Goal: Information Seeking & Learning: Learn about a topic

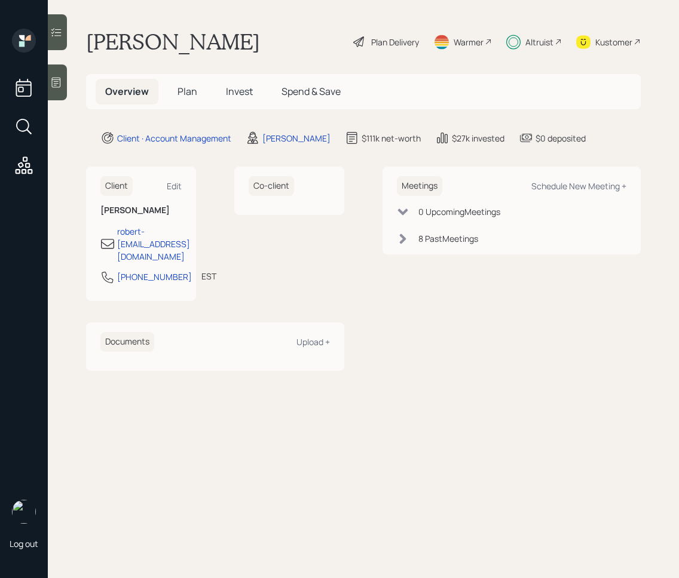
click at [230, 91] on span "Invest" at bounding box center [239, 91] width 27 height 13
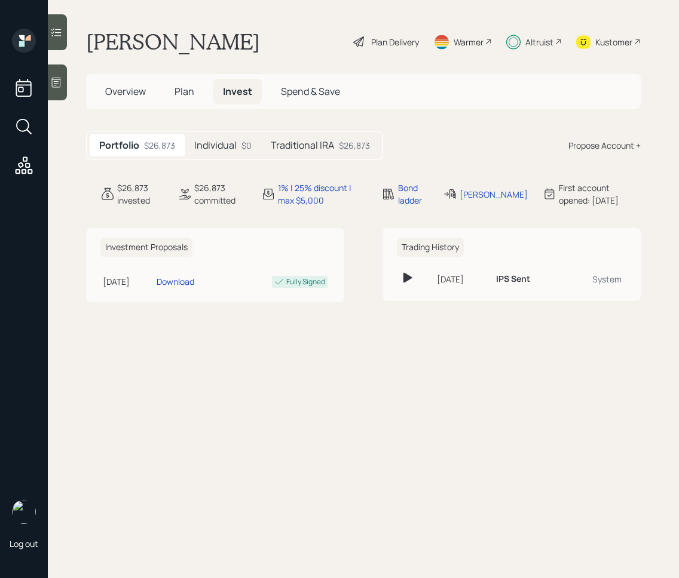
click at [64, 35] on div at bounding box center [57, 32] width 19 height 36
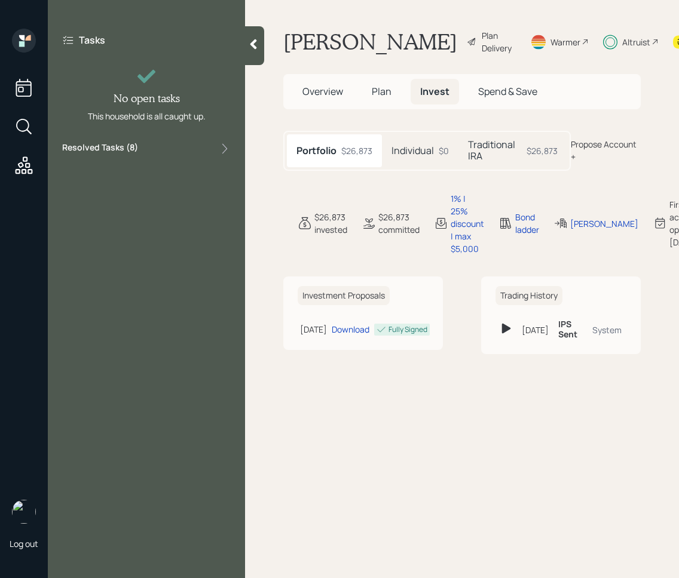
click at [158, 152] on div "Resolved Tasks ( 8 )" at bounding box center [146, 149] width 168 height 14
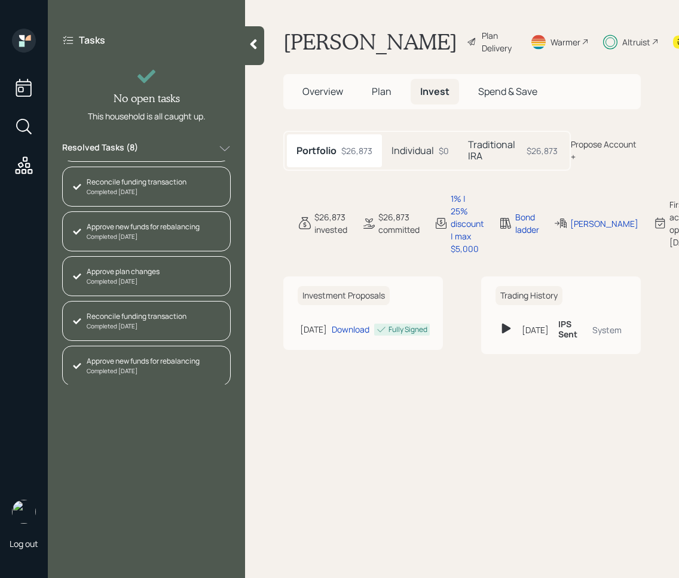
scroll to position [130, 0]
click at [257, 56] on div at bounding box center [254, 45] width 19 height 39
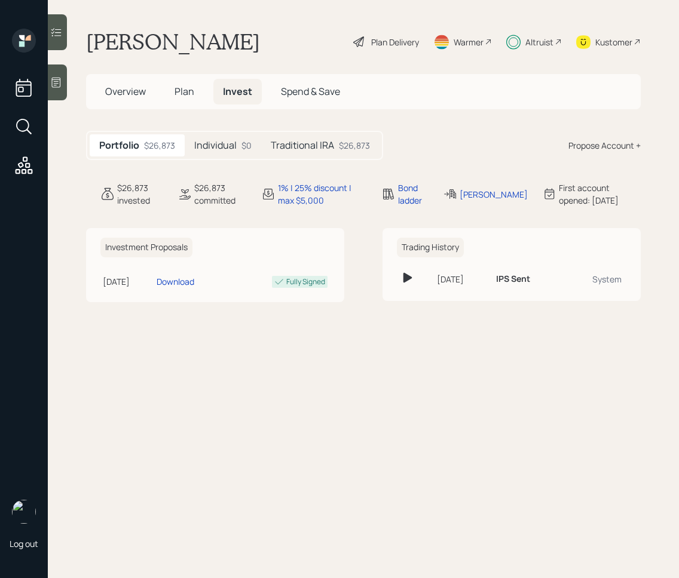
click at [182, 101] on h5 "Plan" at bounding box center [184, 92] width 39 height 26
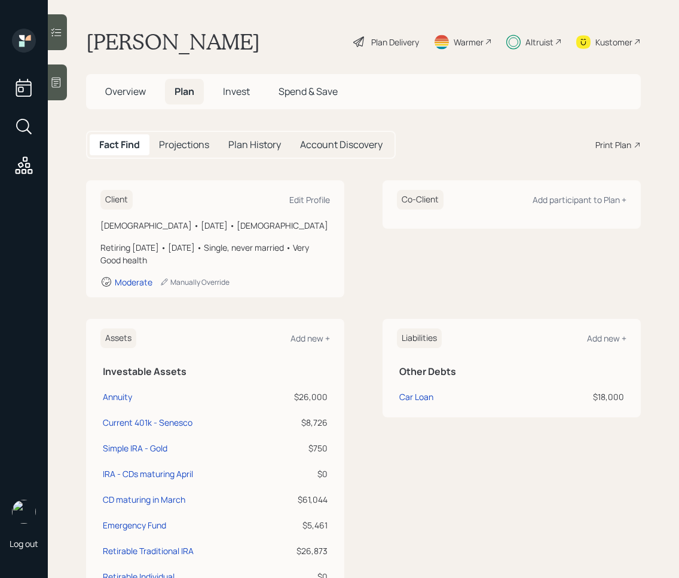
click at [58, 34] on icon at bounding box center [56, 32] width 12 height 12
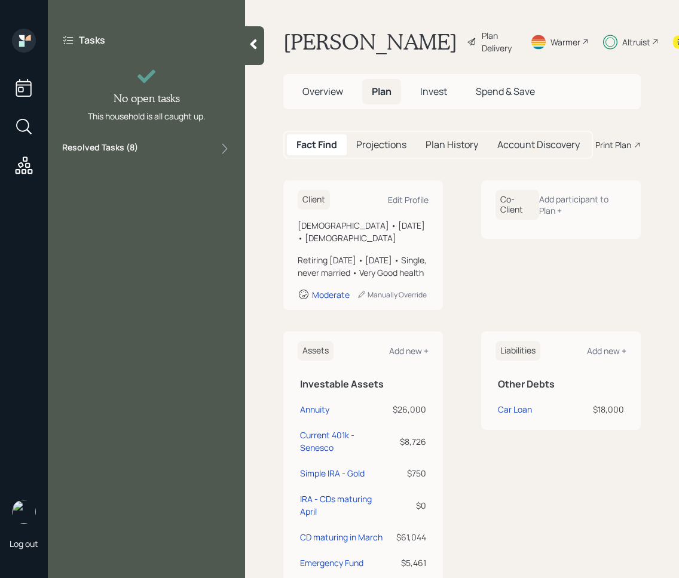
click at [143, 140] on div "Tasks No open tasks This household is all caught up. Resolved Tasks ( 8 )" at bounding box center [146, 95] width 197 height 132
click at [141, 157] on div "Tasks No open tasks This household is all caught up. Resolved Tasks ( 8 )" at bounding box center [146, 95] width 197 height 132
click at [141, 149] on div "Resolved Tasks ( 8 )" at bounding box center [146, 149] width 168 height 14
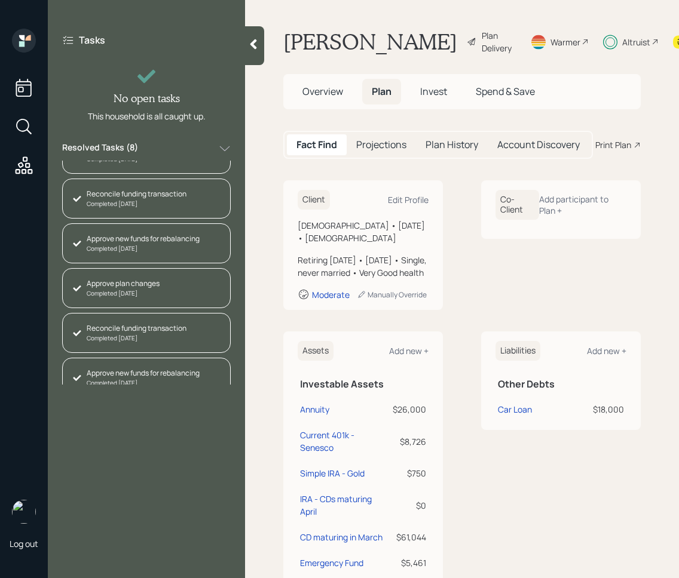
scroll to position [130, 0]
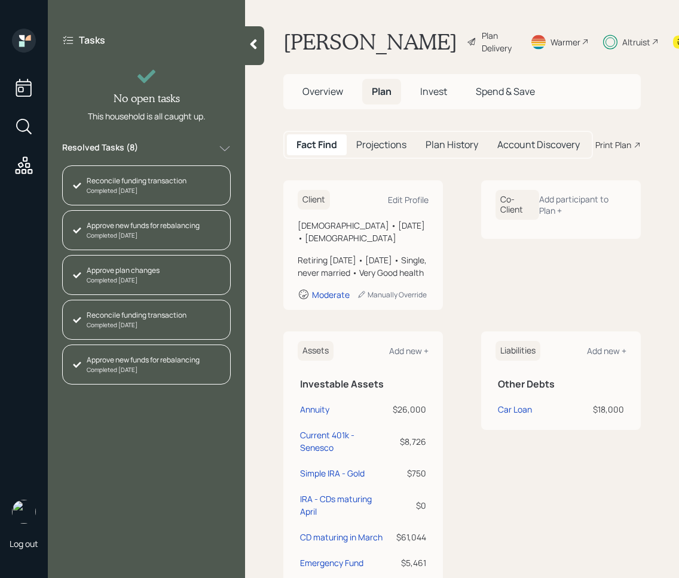
click at [248, 55] on div at bounding box center [254, 45] width 19 height 39
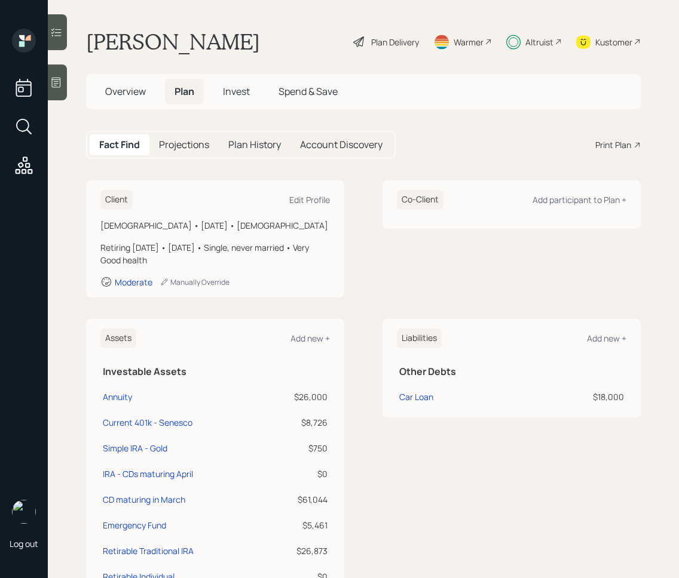
click at [240, 96] on span "Invest" at bounding box center [236, 91] width 27 height 13
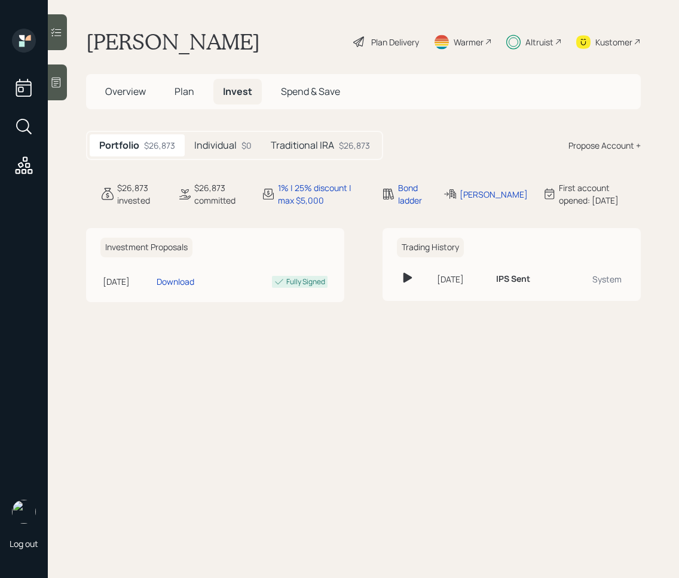
click at [229, 149] on h5 "Individual" at bounding box center [215, 145] width 42 height 11
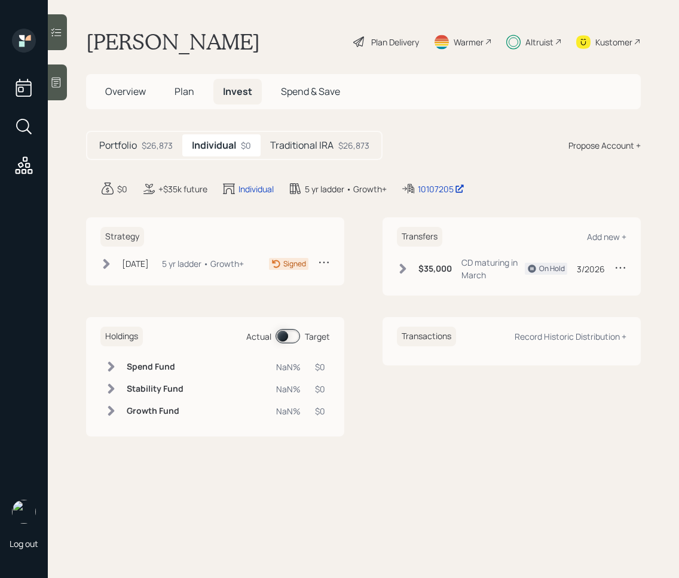
click at [283, 151] on h5 "Traditional IRA" at bounding box center [301, 145] width 63 height 11
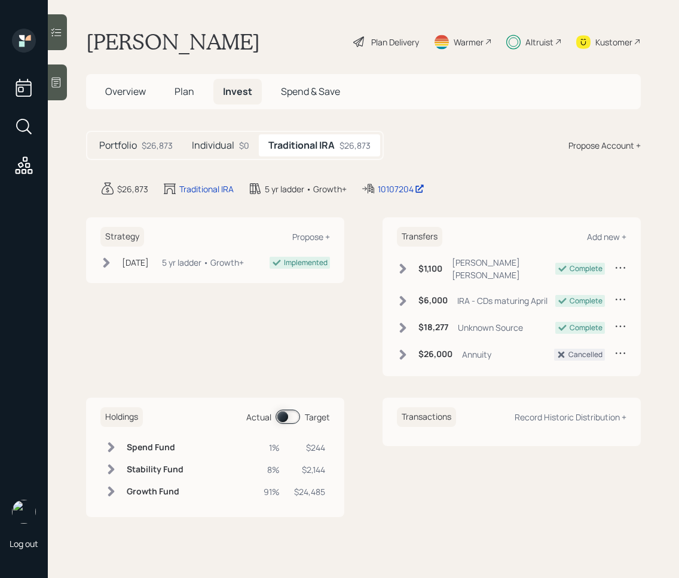
click at [107, 266] on icon at bounding box center [106, 263] width 12 height 12
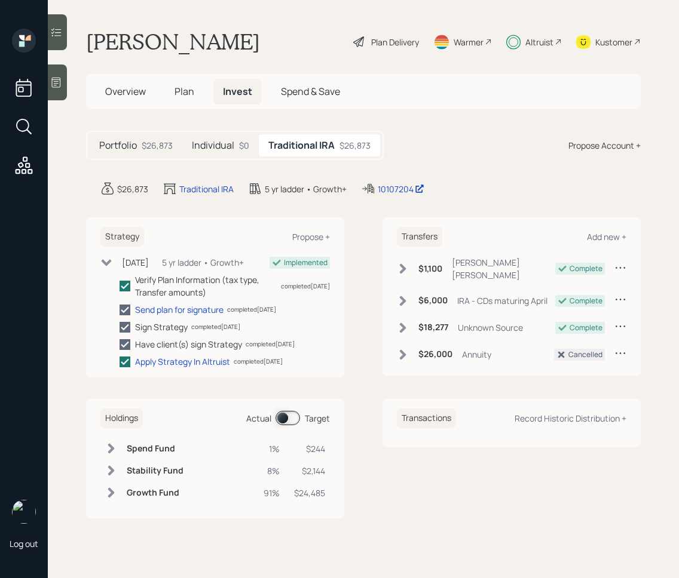
click at [283, 421] on span at bounding box center [287, 418] width 24 height 14
click at [178, 98] on h5 "Plan" at bounding box center [184, 92] width 39 height 26
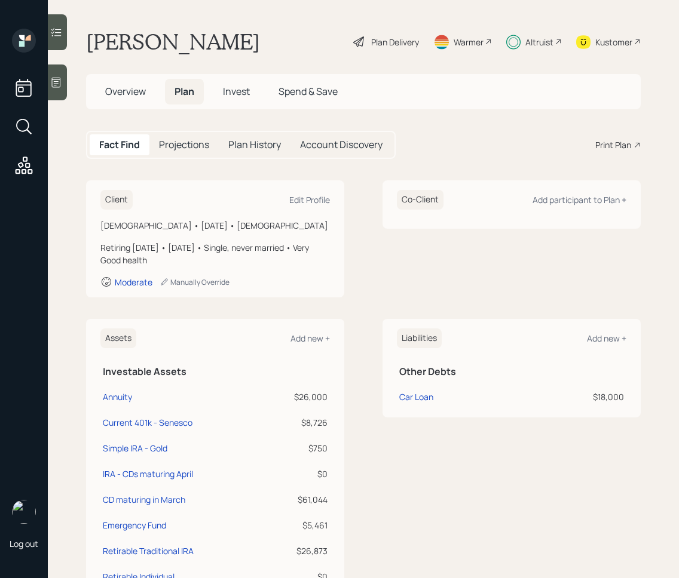
click at [57, 23] on div at bounding box center [57, 32] width 19 height 36
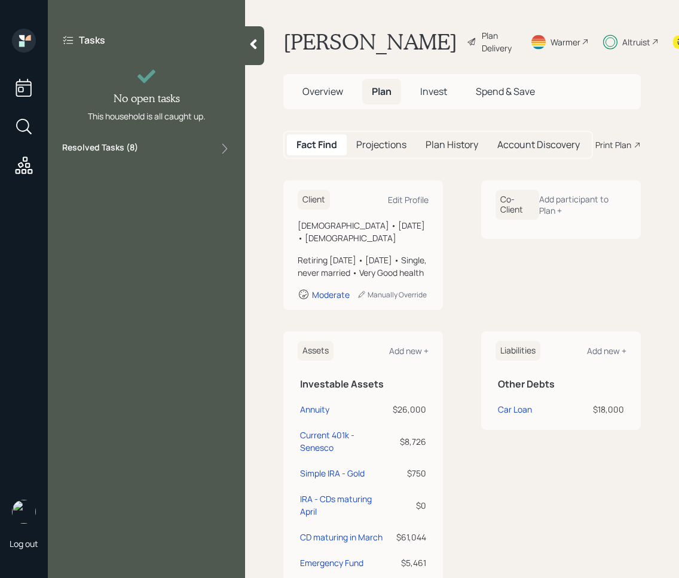
click at [161, 138] on div "Tasks No open tasks This household is all caught up. Resolved Tasks ( 8 )" at bounding box center [146, 95] width 197 height 132
click at [161, 151] on div "Resolved Tasks ( 8 )" at bounding box center [146, 149] width 168 height 14
